Goal: Task Accomplishment & Management: Manage account settings

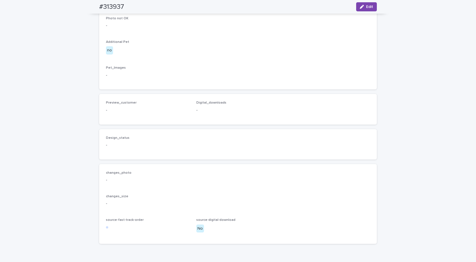
scroll to position [338, 0]
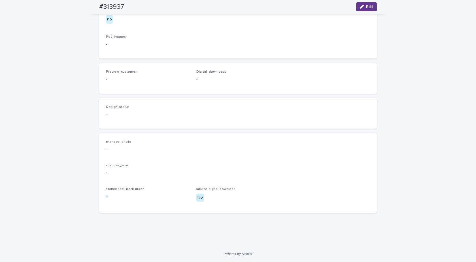
click at [357, 6] on button "Edit" at bounding box center [366, 6] width 21 height 9
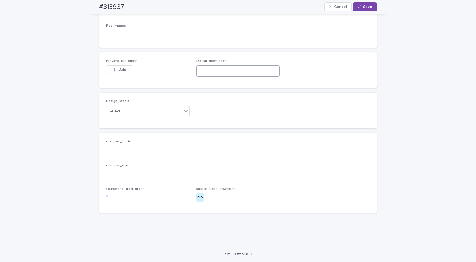
click at [210, 77] on input at bounding box center [239, 70] width 84 height 11
paste input "**********"
type input "**********"
click at [155, 116] on div "Select..." at bounding box center [144, 111] width 76 height 9
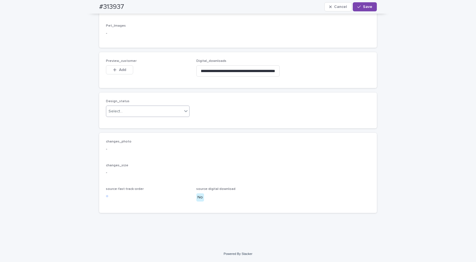
scroll to position [0, 0]
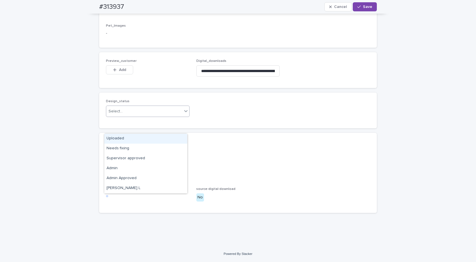
click at [123, 137] on div "Uploaded" at bounding box center [145, 139] width 83 height 10
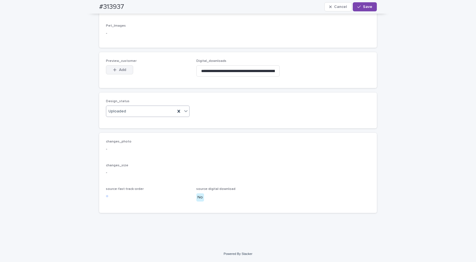
click at [113, 72] on icon "button" at bounding box center [114, 70] width 3 height 4
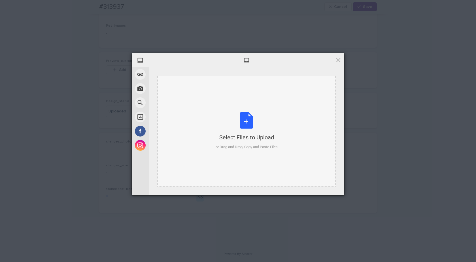
click at [245, 129] on div "Select Files to Upload or Drag and Drop, Copy and Paste Files" at bounding box center [247, 131] width 62 height 38
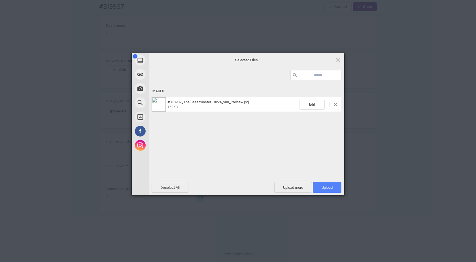
click at [324, 185] on span "Upload 1" at bounding box center [327, 187] width 29 height 11
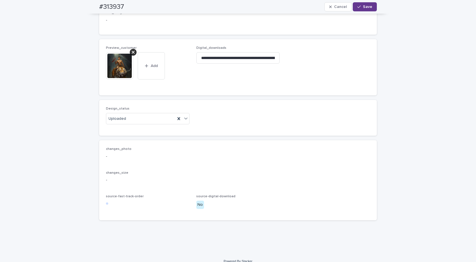
click at [366, 8] on span "Save" at bounding box center [367, 7] width 9 height 4
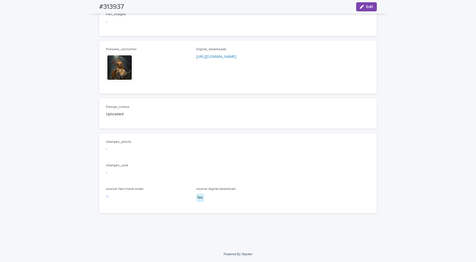
click at [120, 81] on img at bounding box center [119, 67] width 27 height 27
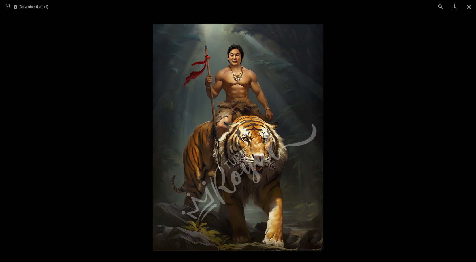
drag, startPoint x: 472, startPoint y: 5, endPoint x: 348, endPoint y: 31, distance: 127.0
click at [472, 5] on button "Close gallery" at bounding box center [469, 6] width 14 height 13
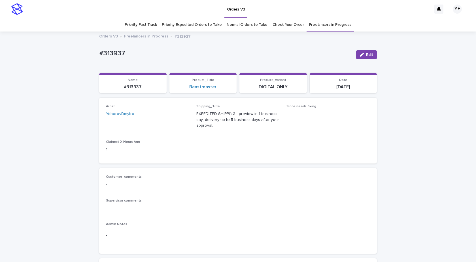
click at [151, 37] on link "Freelancers in Progress" at bounding box center [146, 36] width 44 height 7
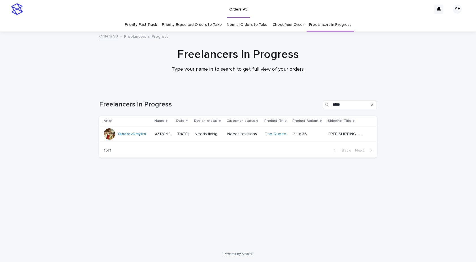
click at [113, 184] on div "Loading... Saving… Loading... Saving… Freelancers in Progress ***** Artist Name…" at bounding box center [238, 160] width 284 height 143
click at [124, 138] on div "YehorovDmytro" at bounding box center [131, 133] width 29 height 9
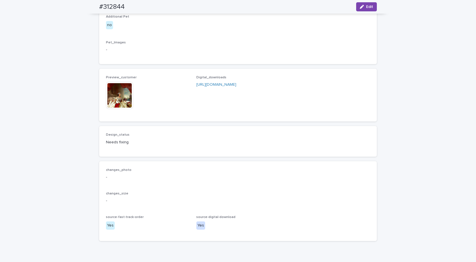
scroll to position [369, 0]
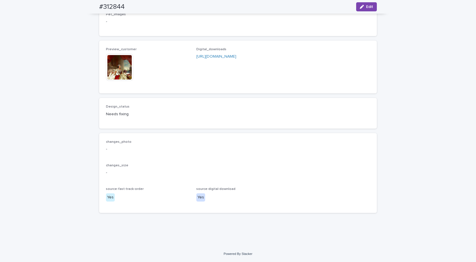
click at [109, 81] on img at bounding box center [119, 67] width 27 height 27
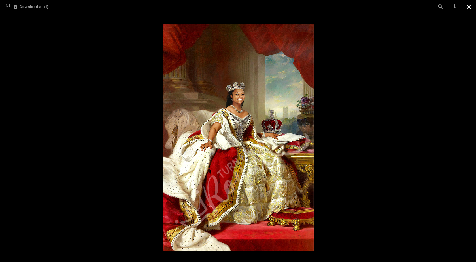
click at [468, 6] on button "Close gallery" at bounding box center [469, 6] width 14 height 13
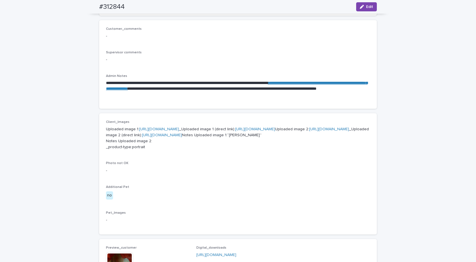
scroll to position [142, 0]
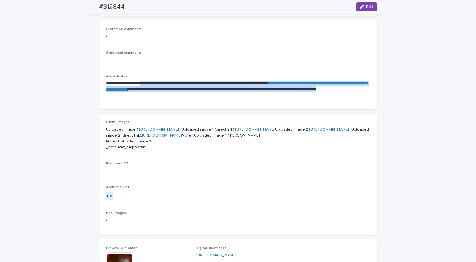
drag, startPoint x: 233, startPoint y: 94, endPoint x: 153, endPoint y: 80, distance: 81.2
click at [153, 80] on div "**********" at bounding box center [238, 88] width 264 height 28
click at [236, 100] on div "**********" at bounding box center [238, 88] width 264 height 28
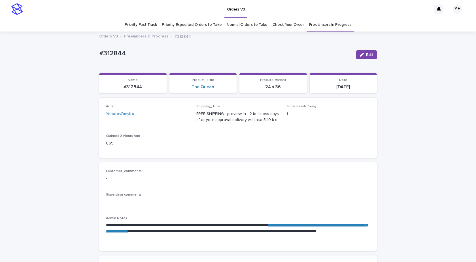
scroll to position [113, 0]
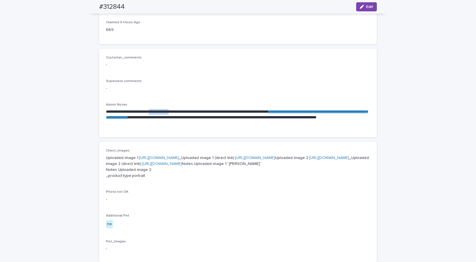
drag, startPoint x: 160, startPoint y: 111, endPoint x: 188, endPoint y: 112, distance: 28.1
click at [188, 112] on p "**********" at bounding box center [238, 117] width 264 height 17
copy p "**********"
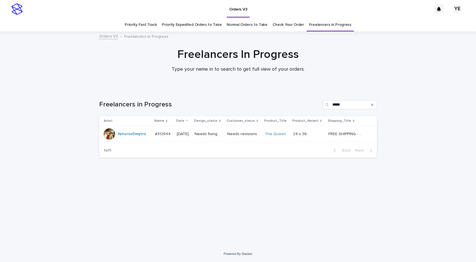
click at [135, 138] on div "YehorovDmytro" at bounding box center [131, 133] width 29 height 9
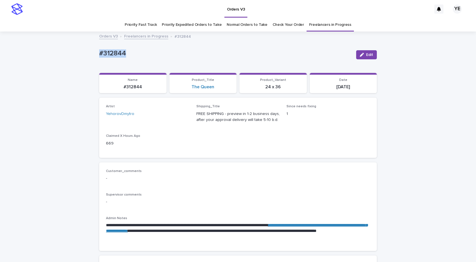
drag, startPoint x: 128, startPoint y: 54, endPoint x: 85, endPoint y: 49, distance: 42.8
copy p "#312844"
drag, startPoint x: 161, startPoint y: 224, endPoint x: 189, endPoint y: 224, distance: 28.4
click at [189, 224] on p "**********" at bounding box center [238, 230] width 264 height 17
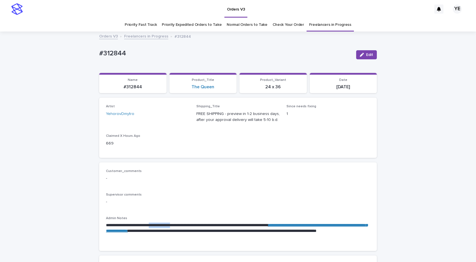
click at [168, 224] on p "**********" at bounding box center [238, 230] width 264 height 17
drag, startPoint x: 160, startPoint y: 225, endPoint x: 189, endPoint y: 225, distance: 28.1
click at [189, 225] on p "**********" at bounding box center [238, 230] width 264 height 17
copy p "**********"
click at [366, 53] on span "Edit" at bounding box center [369, 55] width 7 height 4
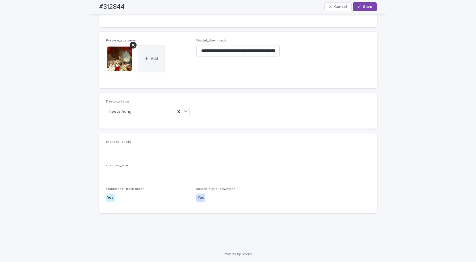
scroll to position [369, 0]
click at [132, 47] on icon at bounding box center [133, 45] width 3 height 3
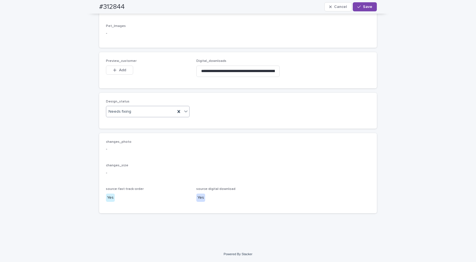
click at [135, 116] on div "Needs fixing" at bounding box center [140, 111] width 69 height 9
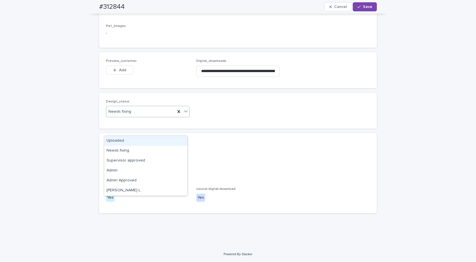
click at [115, 139] on div "Uploaded" at bounding box center [145, 141] width 83 height 10
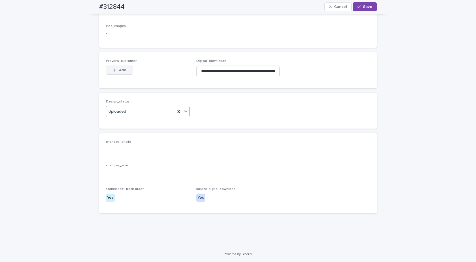
click at [121, 72] on span "Add" at bounding box center [122, 70] width 7 height 4
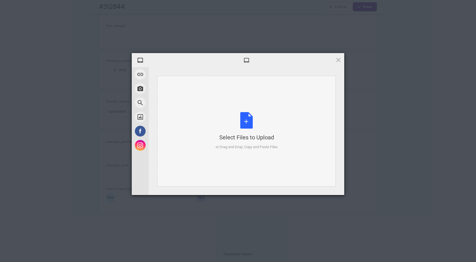
click at [246, 120] on div "Select Files to Upload or Drag and Drop, Copy and Paste Files" at bounding box center [247, 131] width 62 height 38
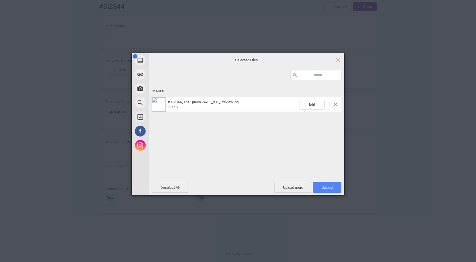
click at [325, 189] on span "Upload 1" at bounding box center [327, 187] width 11 height 4
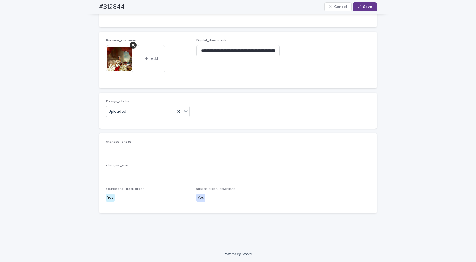
click at [361, 7] on div "button" at bounding box center [361, 7] width 6 height 4
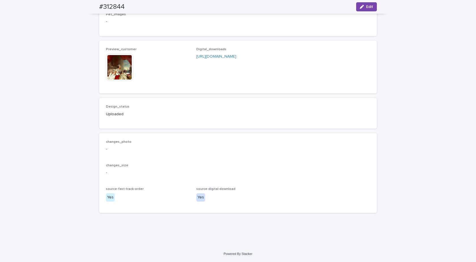
click at [122, 81] on img at bounding box center [119, 67] width 27 height 27
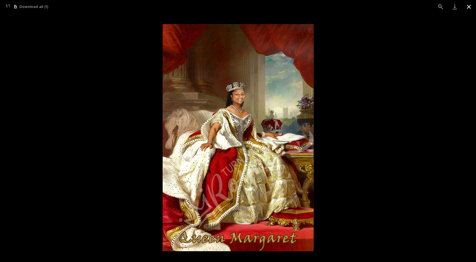
click at [472, 5] on button "Close gallery" at bounding box center [469, 6] width 14 height 13
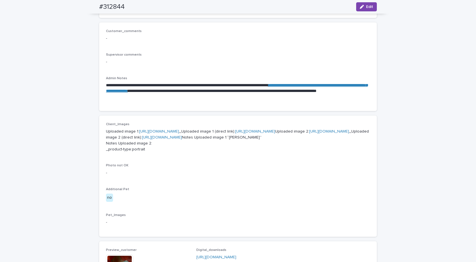
scroll to position [0, 0]
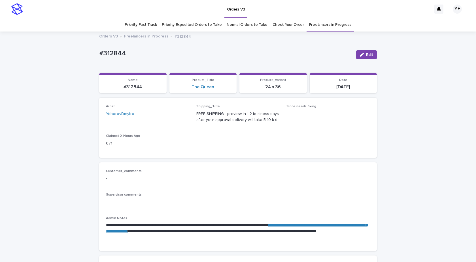
click at [143, 37] on link "Freelancers in Progress" at bounding box center [146, 36] width 44 height 7
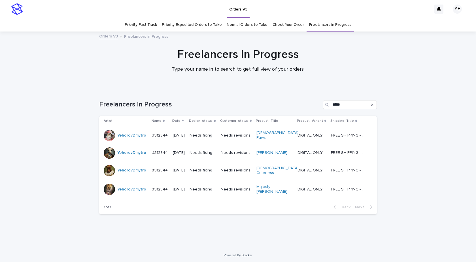
drag, startPoint x: 145, startPoint y: 213, endPoint x: 156, endPoint y: 200, distance: 17.4
click at [145, 213] on div "Loading... Saving… Loading... Saving… Freelancers in Progress ***** Artist Name…" at bounding box center [238, 161] width 284 height 144
click at [419, 129] on div "Loading... Saving… Loading... Saving… Freelancers in Progress ***** Artist Name…" at bounding box center [238, 168] width 476 height 158
click at [130, 139] on div "YehorovDmytro" at bounding box center [126, 135] width 44 height 11
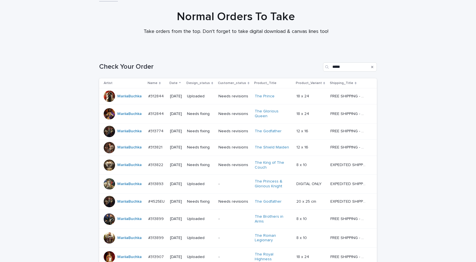
scroll to position [142, 0]
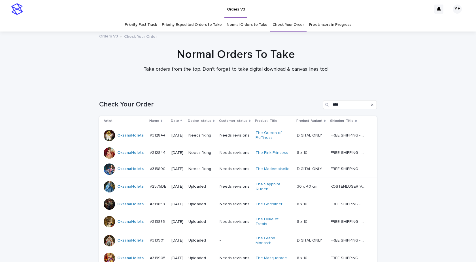
scroll to position [47, 0]
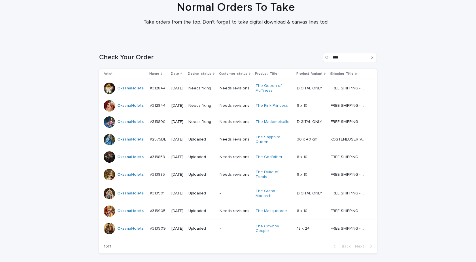
click at [136, 93] on div "OksanaHolets" at bounding box center [125, 88] width 42 height 11
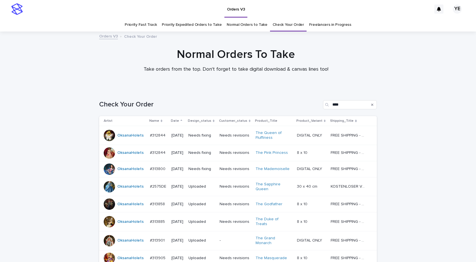
scroll to position [18, 0]
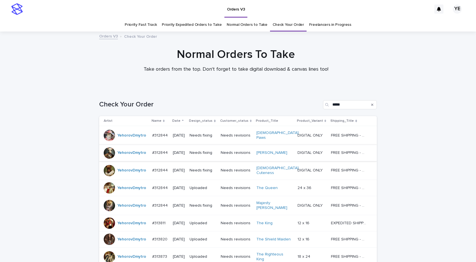
scroll to position [74, 0]
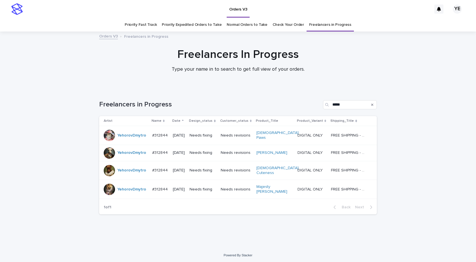
click at [126, 171] on div "YehorovDmytro" at bounding box center [131, 170] width 29 height 9
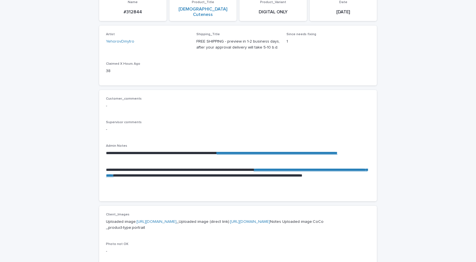
scroll to position [85, 0]
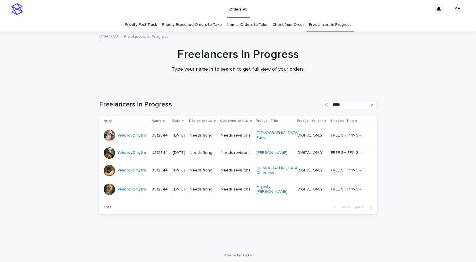
click at [121, 139] on div "YehorovDmytro" at bounding box center [126, 135] width 44 height 11
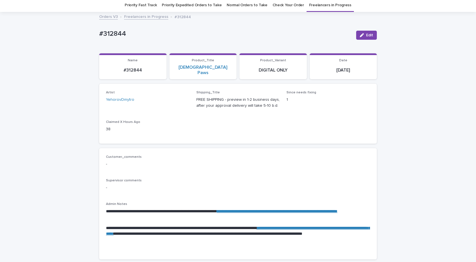
scroll to position [28, 0]
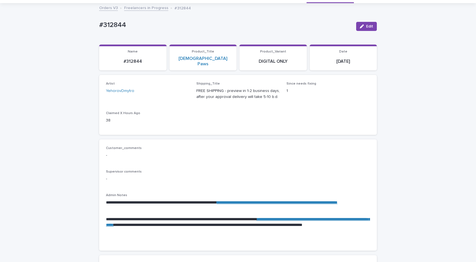
click at [358, 26] on button "Edit" at bounding box center [366, 26] width 21 height 9
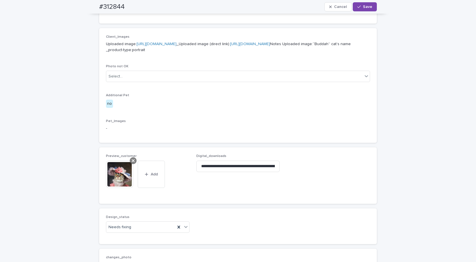
click at [132, 163] on icon at bounding box center [133, 160] width 3 height 5
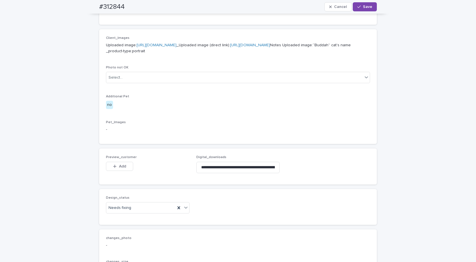
scroll to position [245, 0]
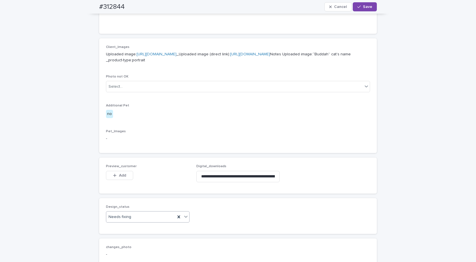
click at [132, 221] on div "Needs fixing" at bounding box center [140, 216] width 69 height 9
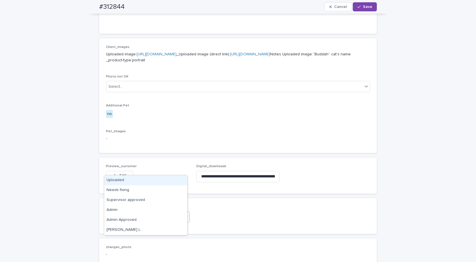
click at [123, 181] on div "Uploaded" at bounding box center [145, 180] width 83 height 10
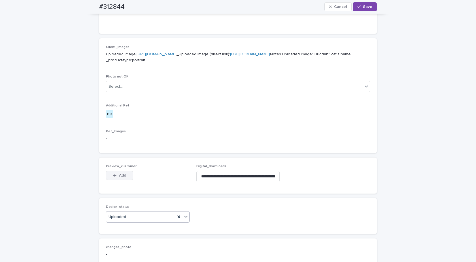
click at [113, 177] on icon "button" at bounding box center [114, 175] width 3 height 3
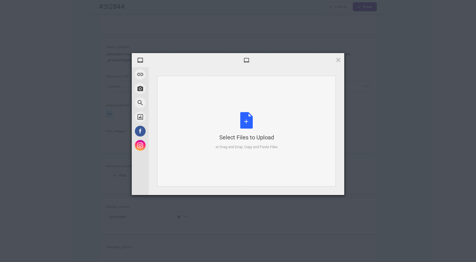
click at [254, 120] on div "Select Files to Upload or Drag and Drop, Copy and Paste Files" at bounding box center [247, 131] width 62 height 38
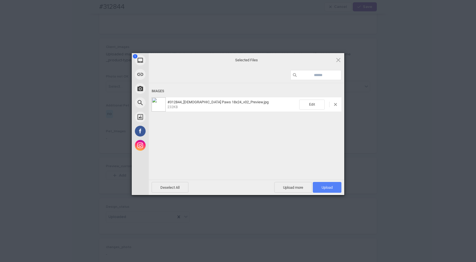
click at [325, 183] on span "Upload 1" at bounding box center [327, 187] width 29 height 11
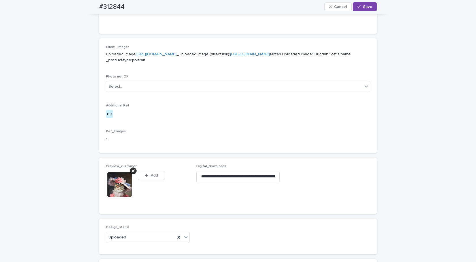
scroll to position [255, 0]
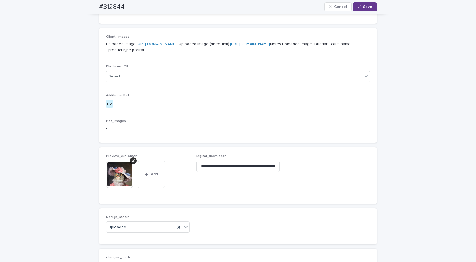
click at [365, 3] on button "Save" at bounding box center [365, 6] width 24 height 9
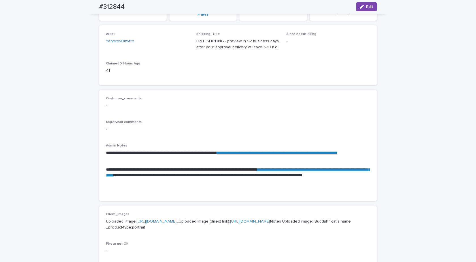
scroll to position [0, 0]
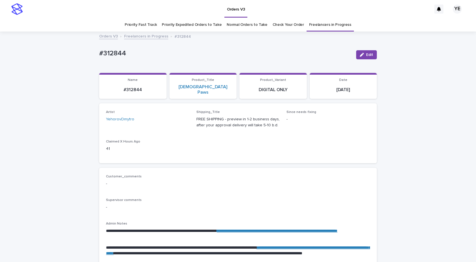
click at [134, 35] on link "Freelancers in Progress" at bounding box center [146, 36] width 44 height 7
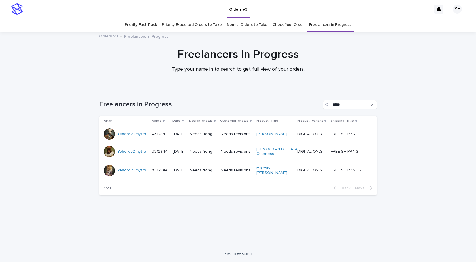
click at [133, 139] on div "YehorovDmytro" at bounding box center [126, 133] width 44 height 11
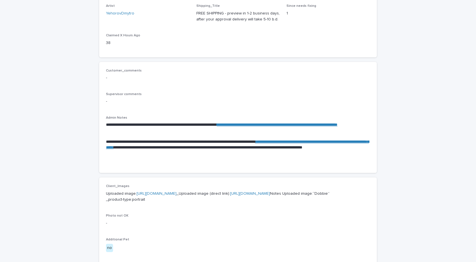
scroll to position [170, 0]
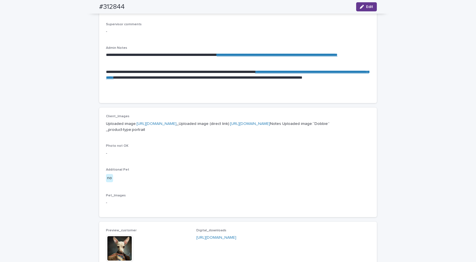
click at [367, 6] on span "Edit" at bounding box center [369, 7] width 7 height 4
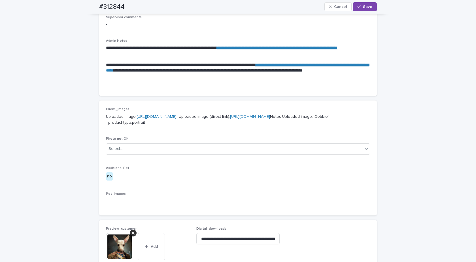
scroll to position [347, 0]
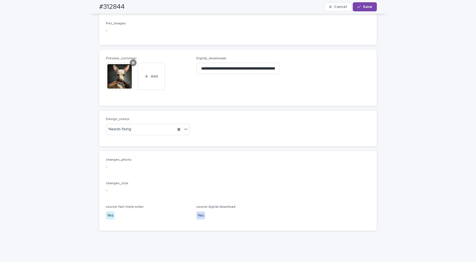
click at [132, 65] on icon at bounding box center [133, 62] width 3 height 5
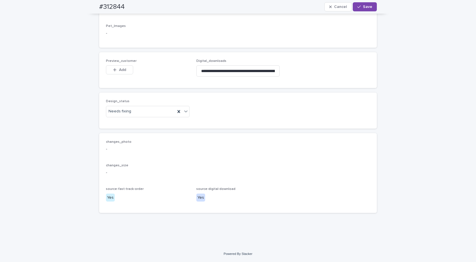
click at [133, 128] on div "Design_status Needs fixing" at bounding box center [238, 110] width 278 height 36
click at [133, 116] on div "Needs fixing" at bounding box center [140, 111] width 69 height 9
click at [123, 148] on div "Uploaded" at bounding box center [145, 149] width 83 height 10
click at [119, 72] on span "Add" at bounding box center [122, 70] width 7 height 4
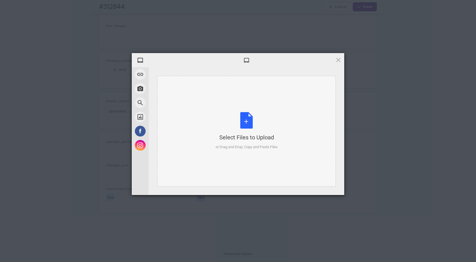
click at [252, 121] on div "Select Files to Upload or Drag and Drop, Copy and Paste Files" at bounding box center [247, 131] width 62 height 38
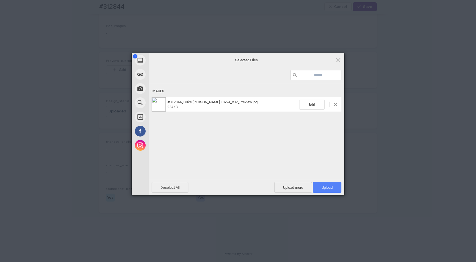
click at [330, 188] on span "Upload 1" at bounding box center [327, 187] width 11 height 4
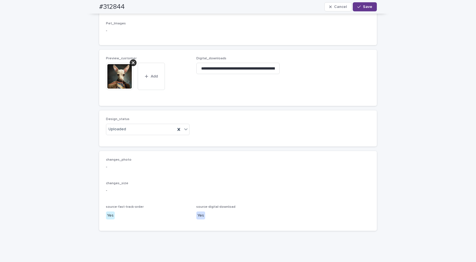
click at [363, 5] on span "Save" at bounding box center [367, 7] width 9 height 4
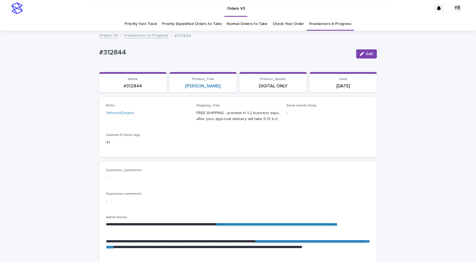
scroll to position [0, 0]
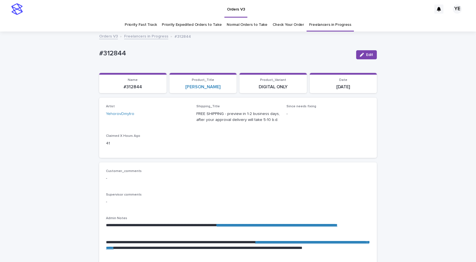
click at [140, 36] on link "Freelancers in Progress" at bounding box center [146, 36] width 44 height 7
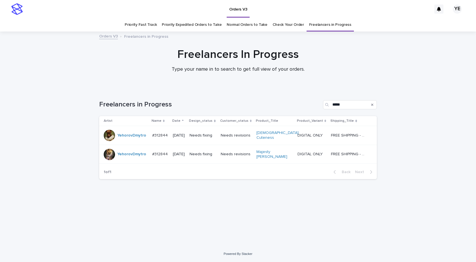
click at [129, 136] on div "YehorovDmytro" at bounding box center [131, 135] width 29 height 9
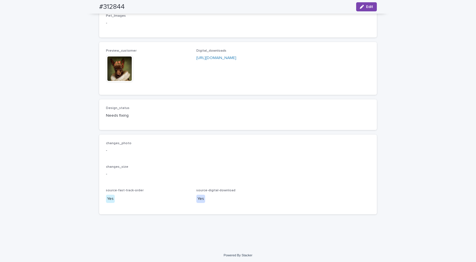
scroll to position [381, 0]
click at [362, 7] on icon "button" at bounding box center [362, 7] width 4 height 4
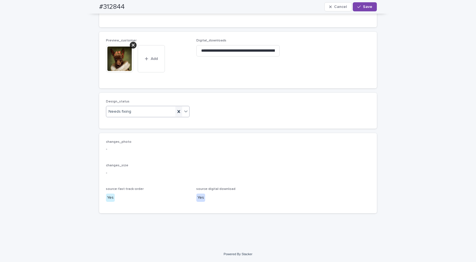
click at [178, 113] on icon at bounding box center [179, 111] width 3 height 3
click at [137, 116] on div "Select..." at bounding box center [144, 111] width 76 height 9
click at [116, 136] on div "Uploaded" at bounding box center [145, 137] width 83 height 10
click at [132, 47] on icon at bounding box center [133, 45] width 3 height 5
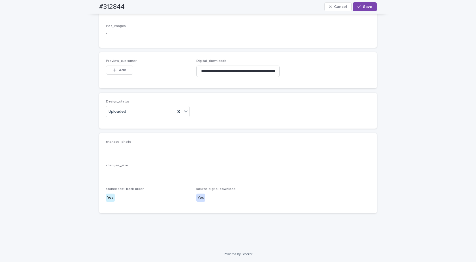
scroll to position [374, 0]
click at [113, 69] on icon "button" at bounding box center [114, 70] width 3 height 4
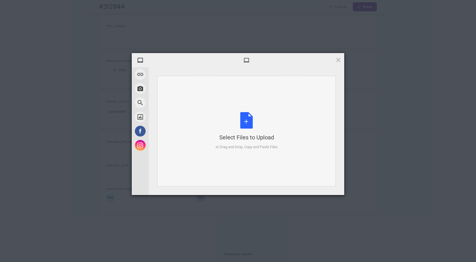
click at [248, 130] on div "Select Files to Upload or Drag and Drop, Copy and Paste Files" at bounding box center [247, 131] width 62 height 38
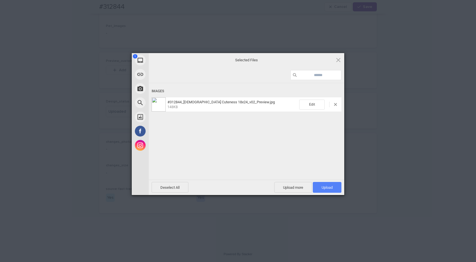
click at [335, 187] on span "Upload 1" at bounding box center [327, 187] width 29 height 11
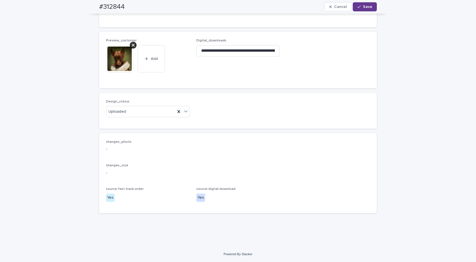
click at [361, 9] on button "Save" at bounding box center [365, 6] width 24 height 9
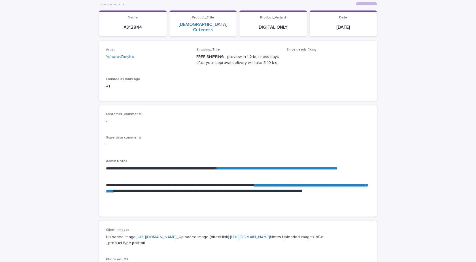
scroll to position [0, 0]
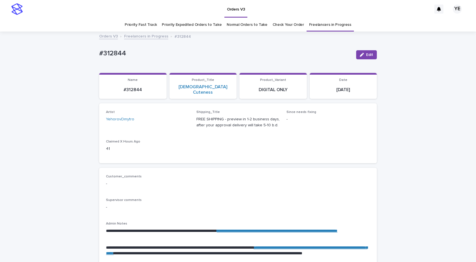
click at [144, 37] on link "Freelancers in Progress" at bounding box center [146, 36] width 44 height 7
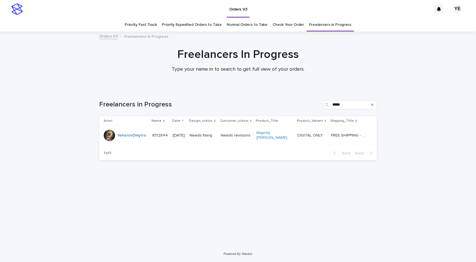
click at [144, 138] on div "YehorovDmytro" at bounding box center [131, 135] width 29 height 9
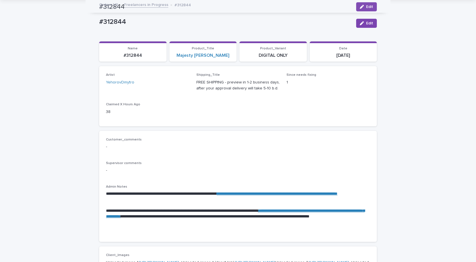
scroll to position [28, 0]
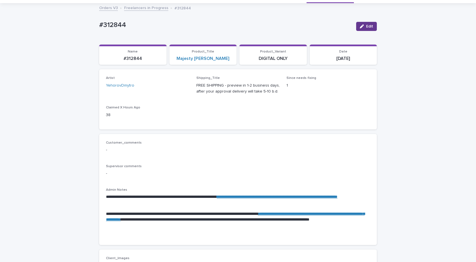
click at [363, 25] on div "button" at bounding box center [363, 26] width 6 height 4
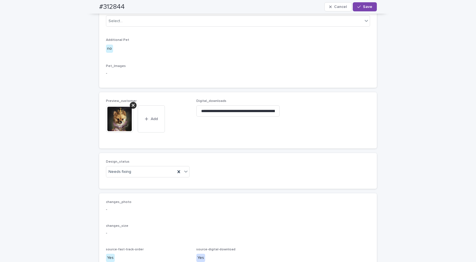
scroll to position [369, 0]
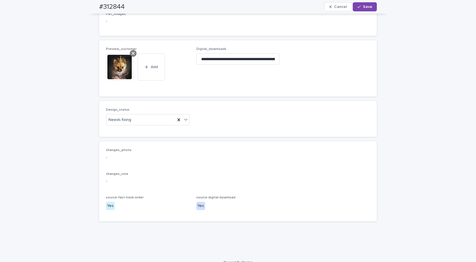
click at [132, 55] on icon at bounding box center [133, 53] width 3 height 3
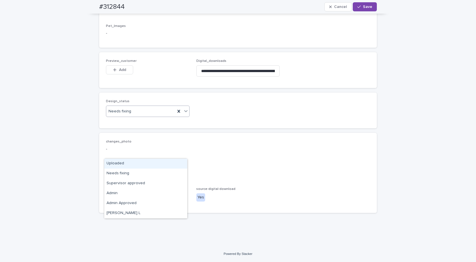
click at [120, 162] on div "Uploaded" at bounding box center [145, 164] width 83 height 10
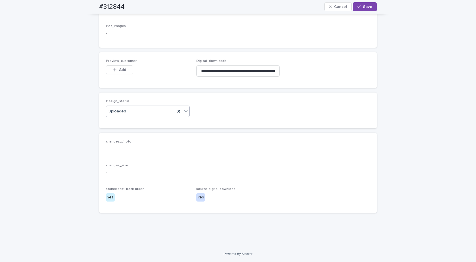
click at [117, 63] on span "Preview_customer" at bounding box center [121, 60] width 31 height 3
click at [115, 72] on div "button" at bounding box center [116, 70] width 6 height 4
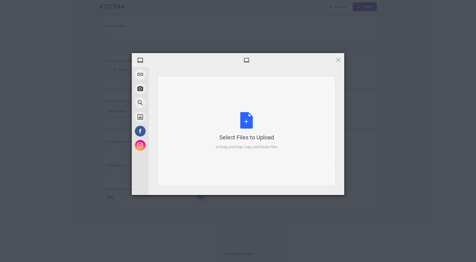
click at [225, 119] on div "Select Files to Upload or Drag and Drop, Copy and Paste Files" at bounding box center [247, 131] width 62 height 38
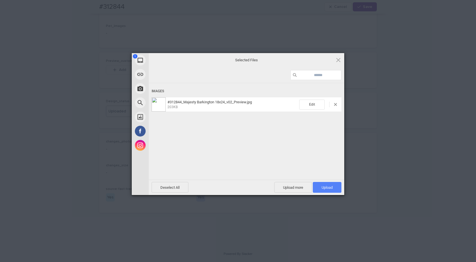
click at [323, 187] on span "Upload 1" at bounding box center [327, 187] width 11 height 4
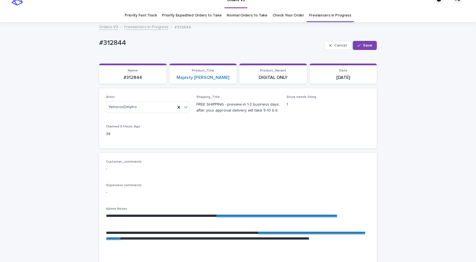
scroll to position [0, 0]
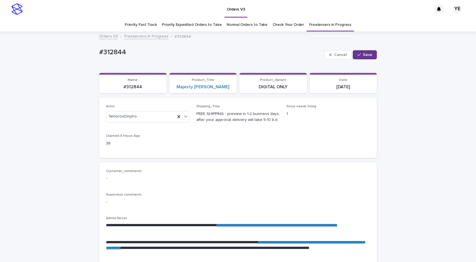
click at [361, 54] on div "button" at bounding box center [361, 55] width 6 height 4
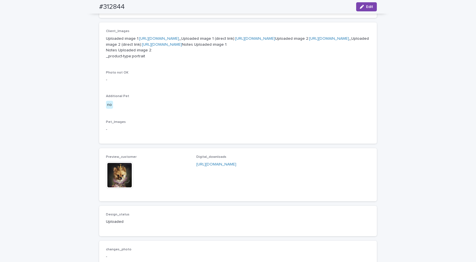
scroll to position [248, 0]
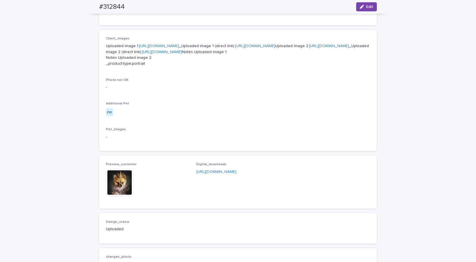
click at [115, 196] on img at bounding box center [119, 182] width 27 height 27
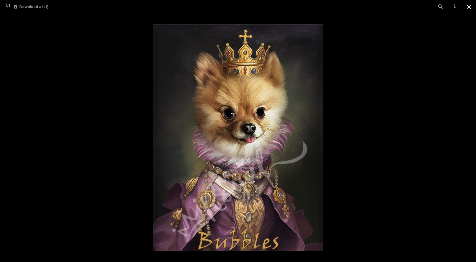
click at [469, 8] on button "Close gallery" at bounding box center [469, 6] width 14 height 13
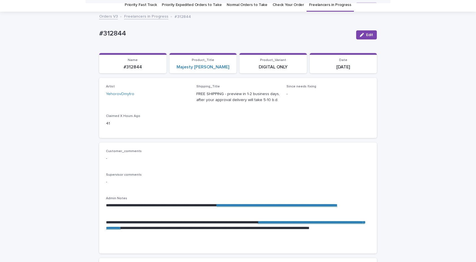
scroll to position [0, 0]
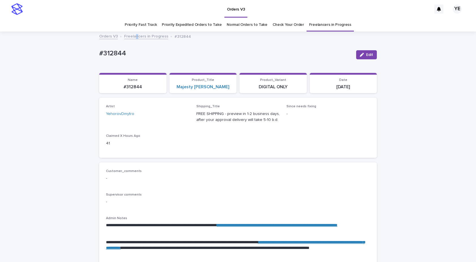
click at [134, 31] on div "Orders V3 Freelancers in Progress #312844" at bounding box center [238, 31] width 476 height 1
click at [134, 37] on link "Freelancers in Progress" at bounding box center [146, 36] width 44 height 7
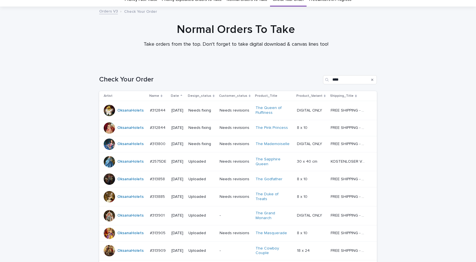
scroll to position [82, 0]
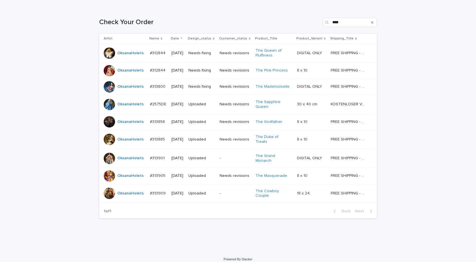
click at [130, 75] on div "OksanaHolets" at bounding box center [125, 70] width 42 height 11
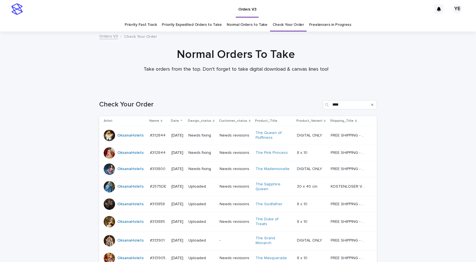
scroll to position [18, 0]
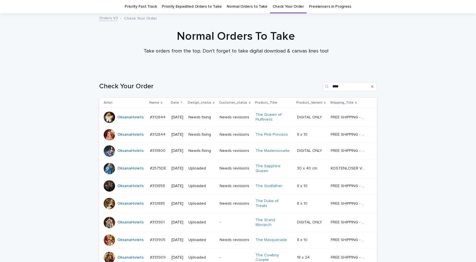
click at [125, 121] on div "OksanaHolets" at bounding box center [130, 117] width 26 height 9
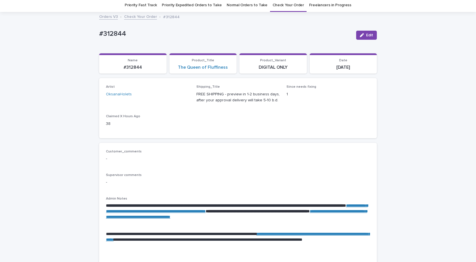
scroll to position [113, 0]
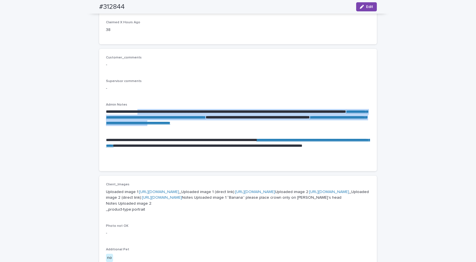
drag, startPoint x: 151, startPoint y: 111, endPoint x: 338, endPoint y: 124, distance: 188.2
click at [338, 124] on p "**********" at bounding box center [238, 117] width 264 height 17
copy p "**********"
click at [179, 116] on link "**********" at bounding box center [237, 114] width 262 height 10
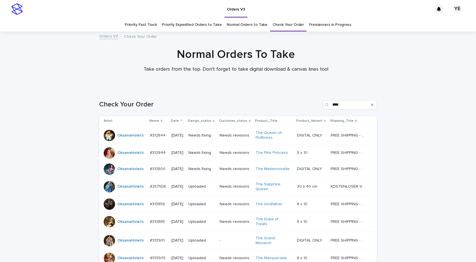
click at [130, 140] on div "OksanaHolets" at bounding box center [125, 135] width 42 height 11
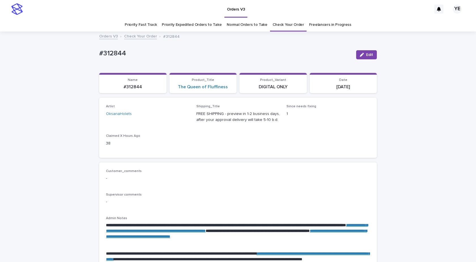
scroll to position [18, 0]
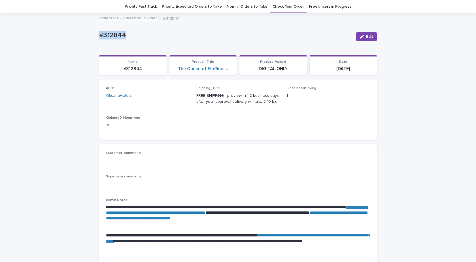
drag, startPoint x: 129, startPoint y: 29, endPoint x: 86, endPoint y: 34, distance: 42.5
copy p "#312844"
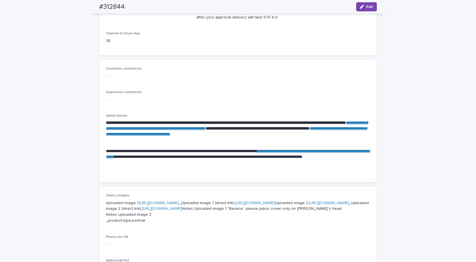
scroll to position [0, 0]
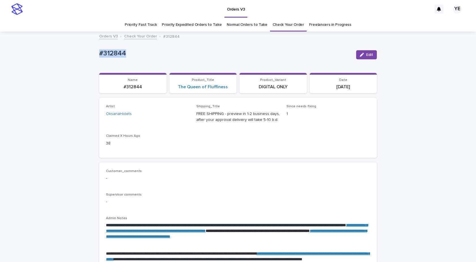
click at [139, 33] on link "Check Your Order" at bounding box center [140, 36] width 33 height 7
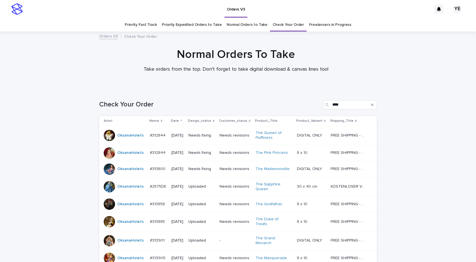
scroll to position [82, 0]
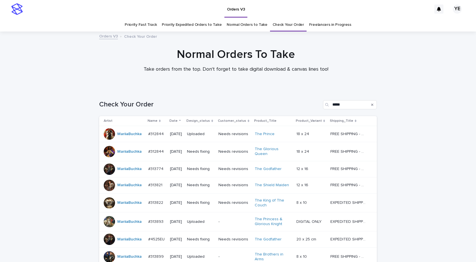
scroll to position [12, 0]
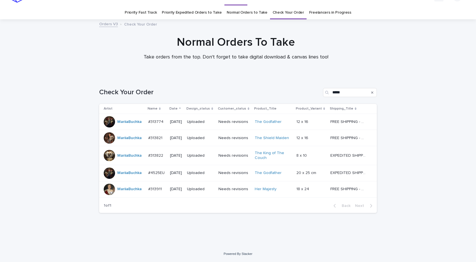
click at [325, 217] on div "Check Your Order ***** Artist Name Date Design_status Customer_status Product_T…" at bounding box center [238, 147] width 278 height 141
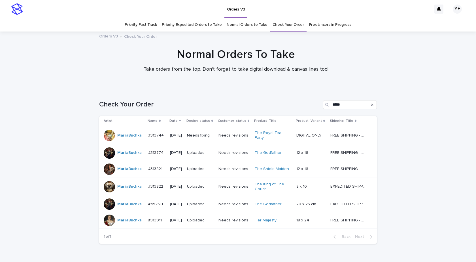
scroll to position [28, 0]
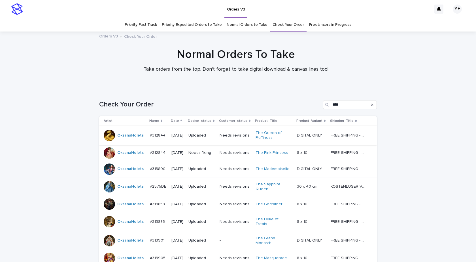
scroll to position [82, 0]
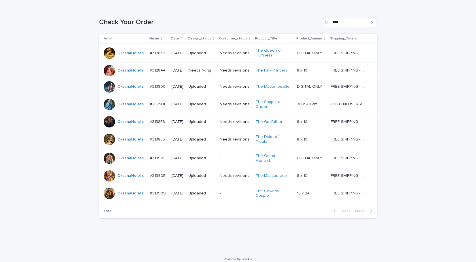
click at [136, 57] on div "OksanaHolets" at bounding box center [130, 52] width 26 height 9
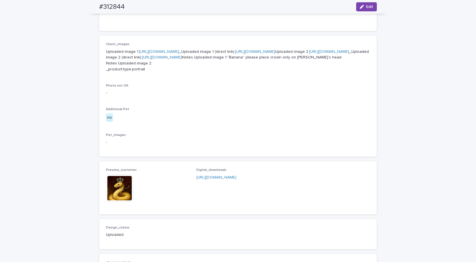
scroll to position [312, 0]
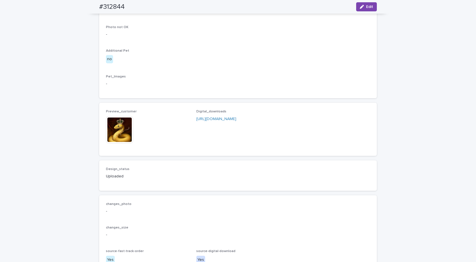
click at [115, 143] on img at bounding box center [119, 129] width 27 height 27
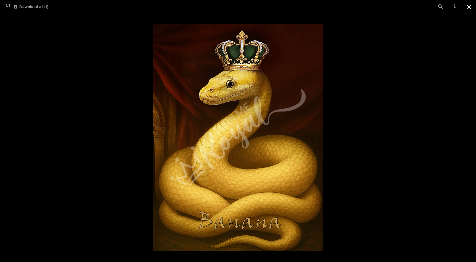
click at [470, 4] on button "Close gallery" at bounding box center [469, 6] width 14 height 13
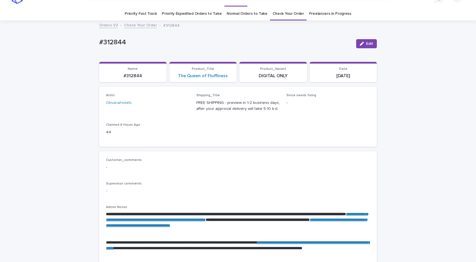
scroll to position [0, 0]
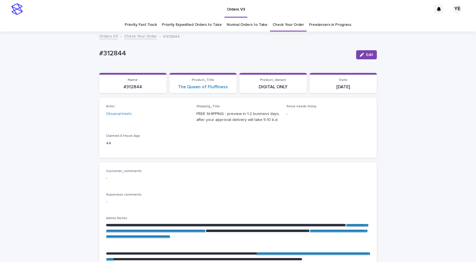
click at [135, 37] on link "Check Your Order" at bounding box center [140, 36] width 33 height 7
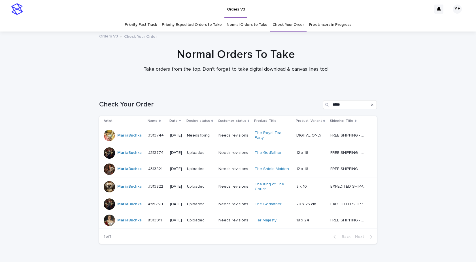
click at [291, 23] on link "Check Your Order" at bounding box center [288, 24] width 31 height 13
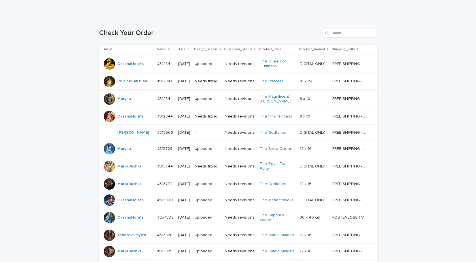
scroll to position [85, 0]
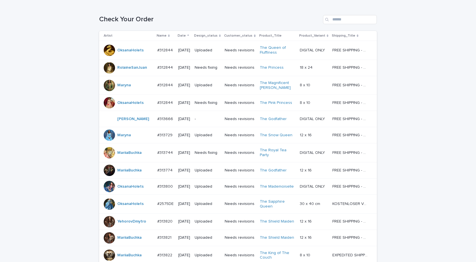
click at [180, 34] on p "Date" at bounding box center [182, 36] width 8 height 6
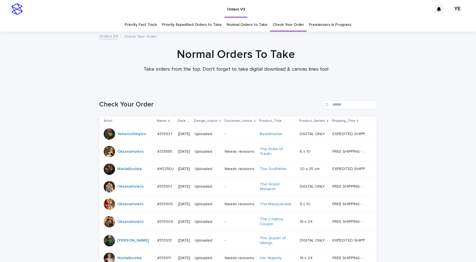
click at [179, 119] on p "Date" at bounding box center [182, 121] width 8 height 6
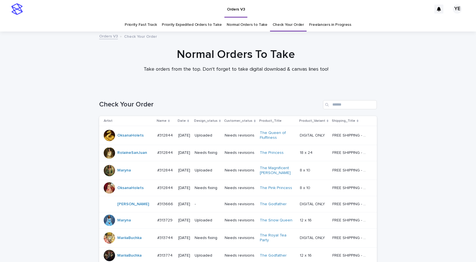
click at [108, 135] on div at bounding box center [109, 135] width 11 height 11
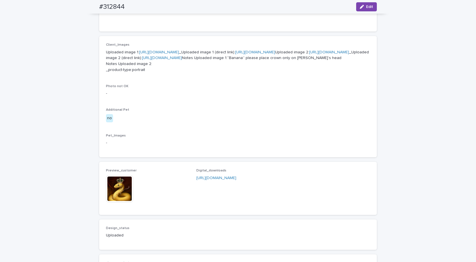
scroll to position [312, 0]
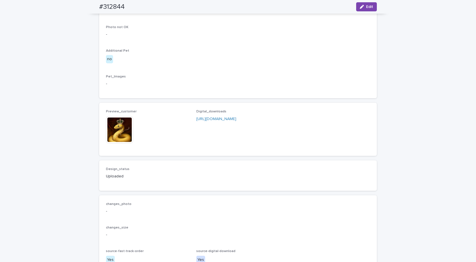
click at [109, 143] on img at bounding box center [119, 129] width 27 height 27
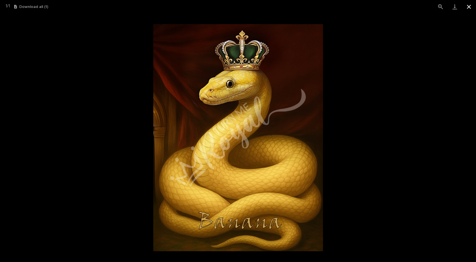
click at [471, 8] on button "Close gallery" at bounding box center [469, 6] width 14 height 13
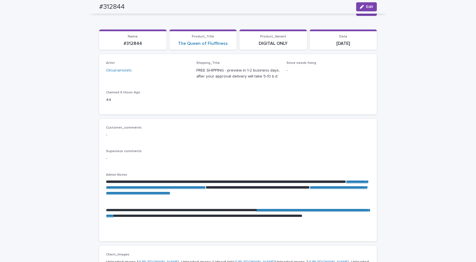
scroll to position [0, 0]
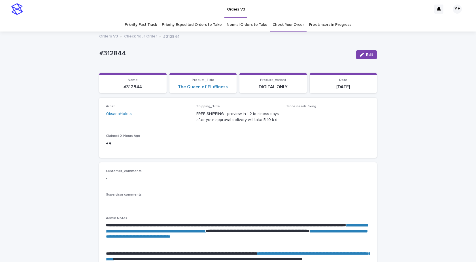
click at [138, 34] on link "Check Your Order" at bounding box center [140, 36] width 33 height 7
